Goal: Navigation & Orientation: Find specific page/section

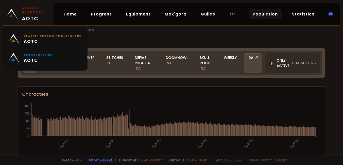
click at [51, 11] on link "Classic Hardcore AOTC" at bounding box center [28, 14] width 50 height 22
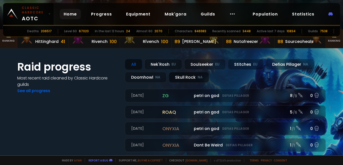
scroll to position [76, 0]
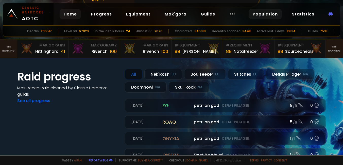
click at [271, 13] on link "Population" at bounding box center [265, 14] width 33 height 10
